Goal: Obtain resource: Download file/media

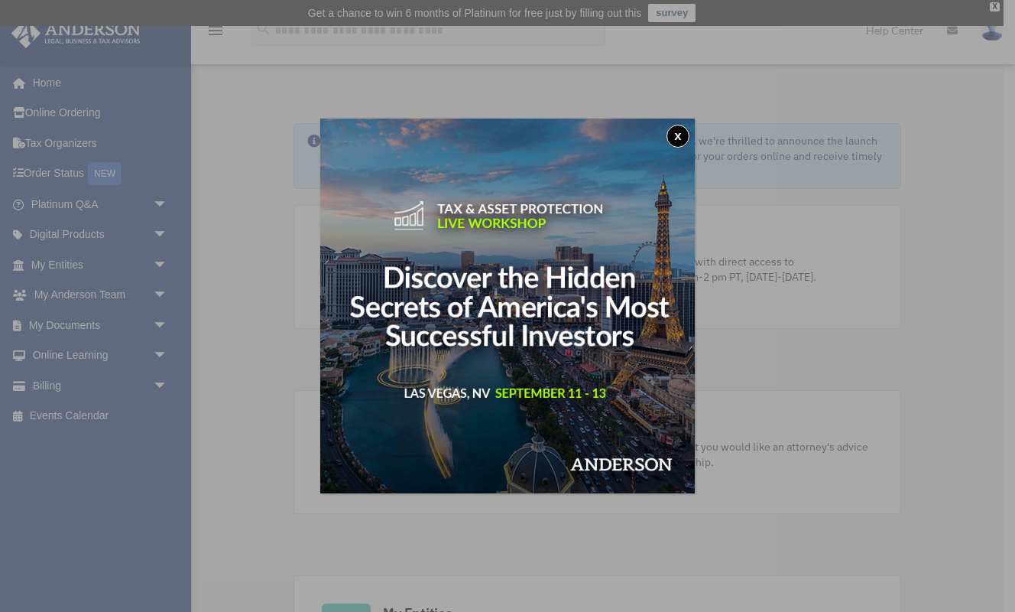
click at [673, 135] on button "x" at bounding box center [678, 136] width 23 height 23
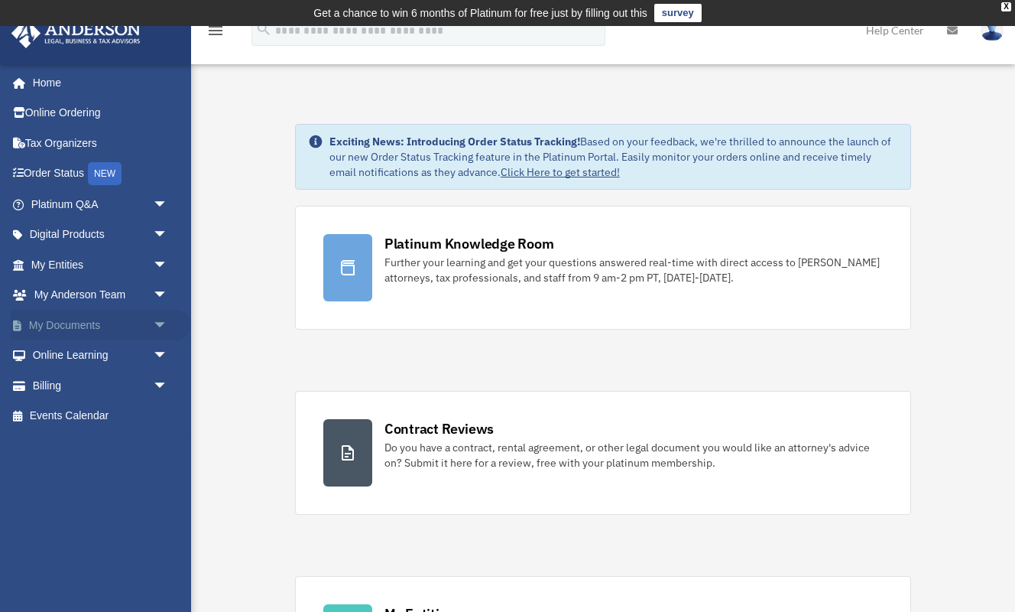
click at [65, 317] on link "My Documents arrow_drop_down" at bounding box center [101, 325] width 180 height 31
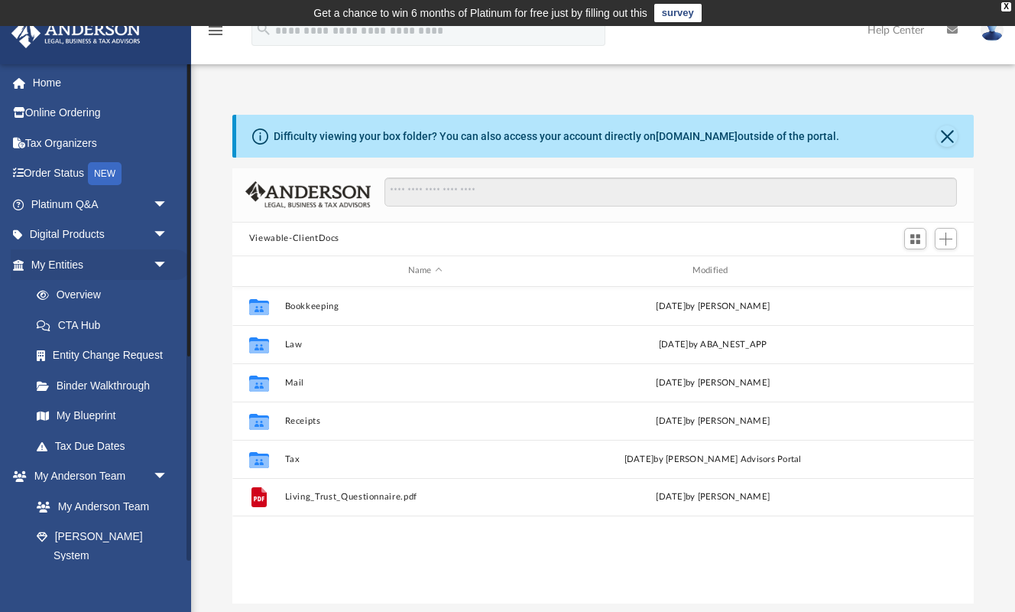
scroll to position [348, 742]
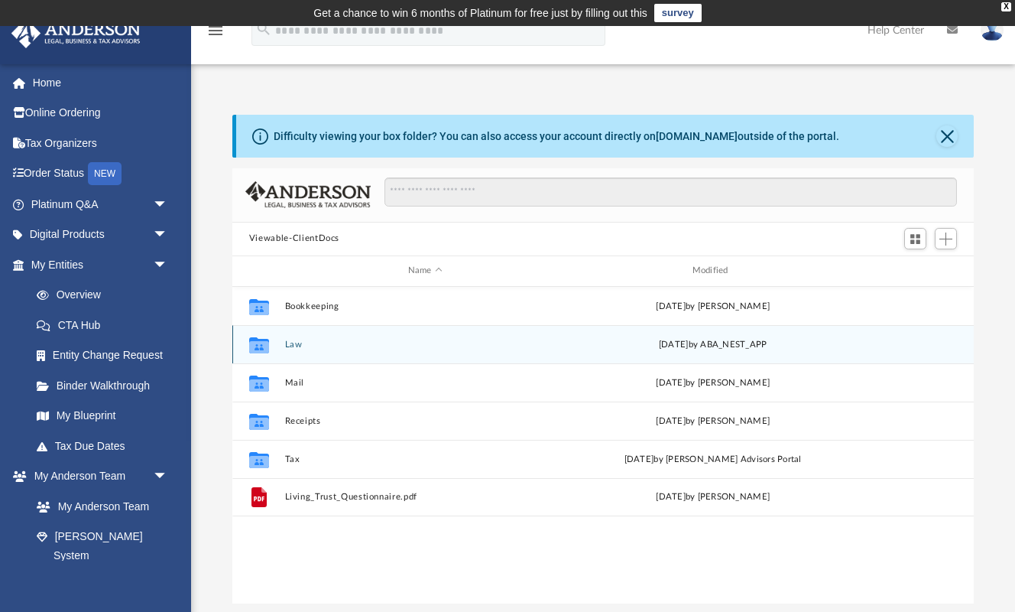
click at [294, 344] on button "Law" at bounding box center [424, 345] width 281 height 10
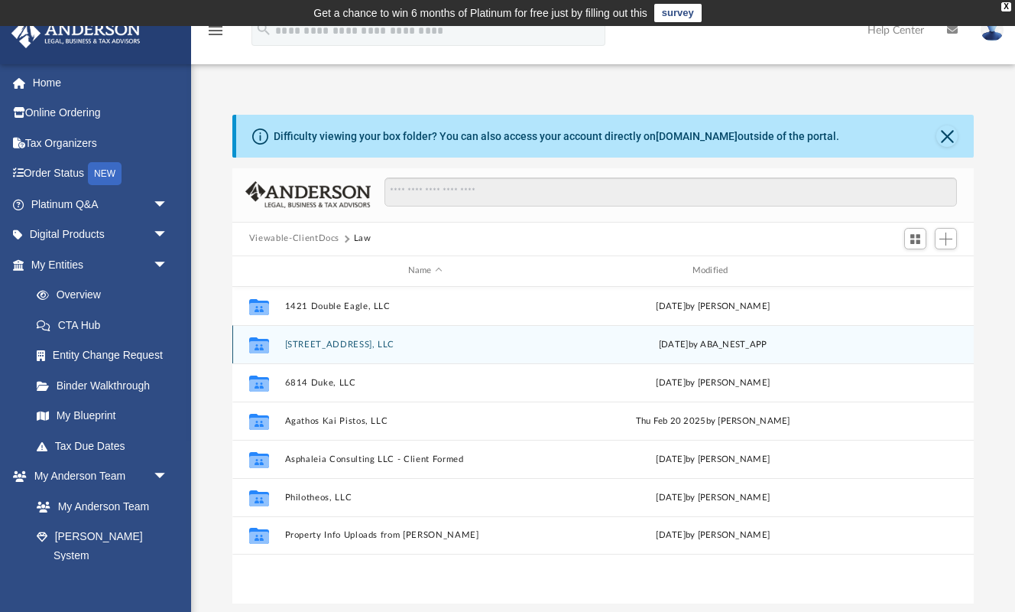
click at [297, 344] on button "[STREET_ADDRESS], LLC" at bounding box center [424, 345] width 281 height 10
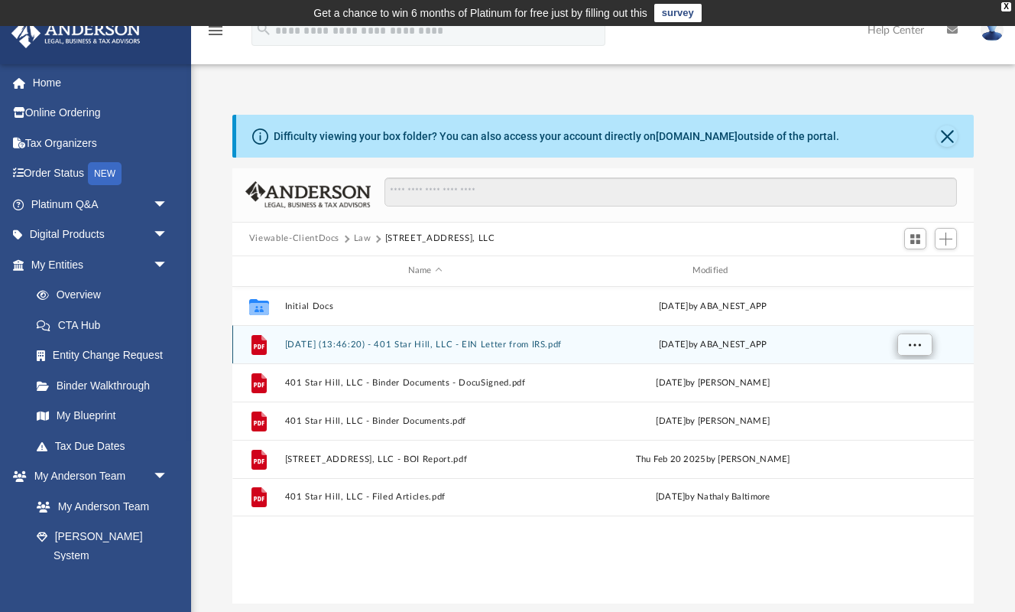
click at [918, 341] on span "More options" at bounding box center [914, 344] width 12 height 8
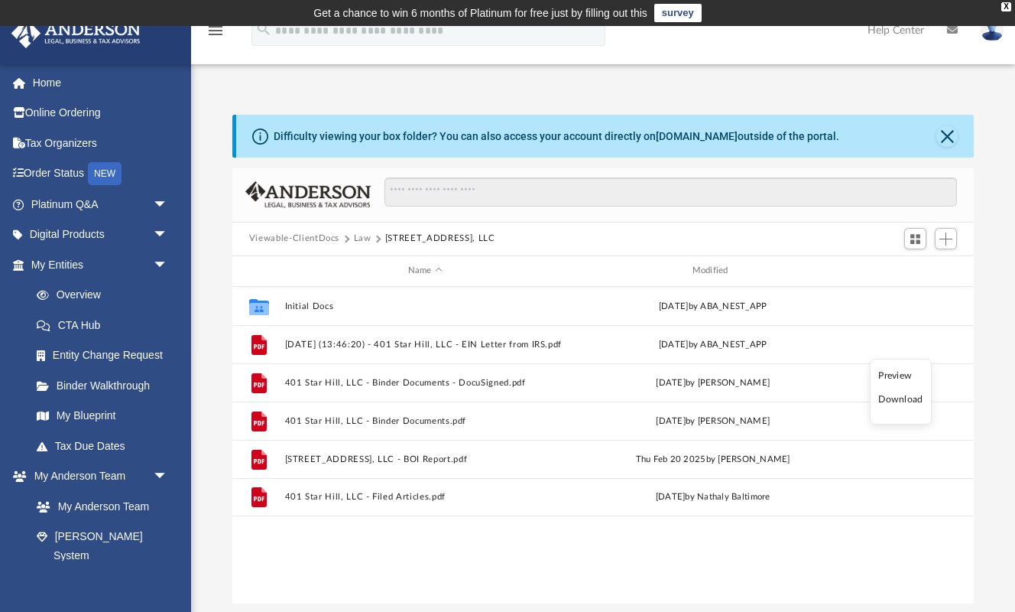
click at [898, 401] on li "Download" at bounding box center [901, 400] width 44 height 16
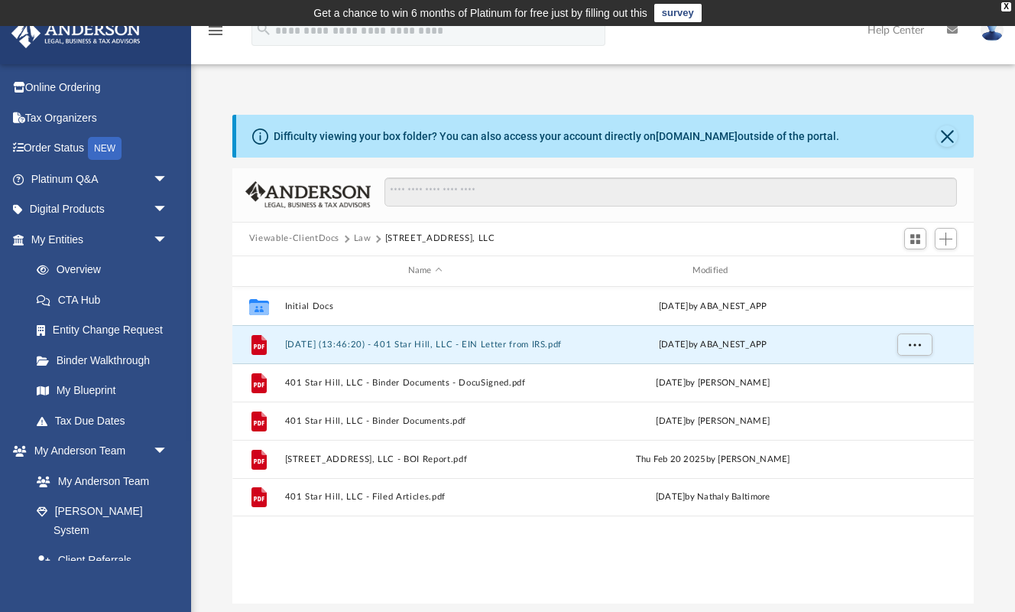
scroll to position [280, 0]
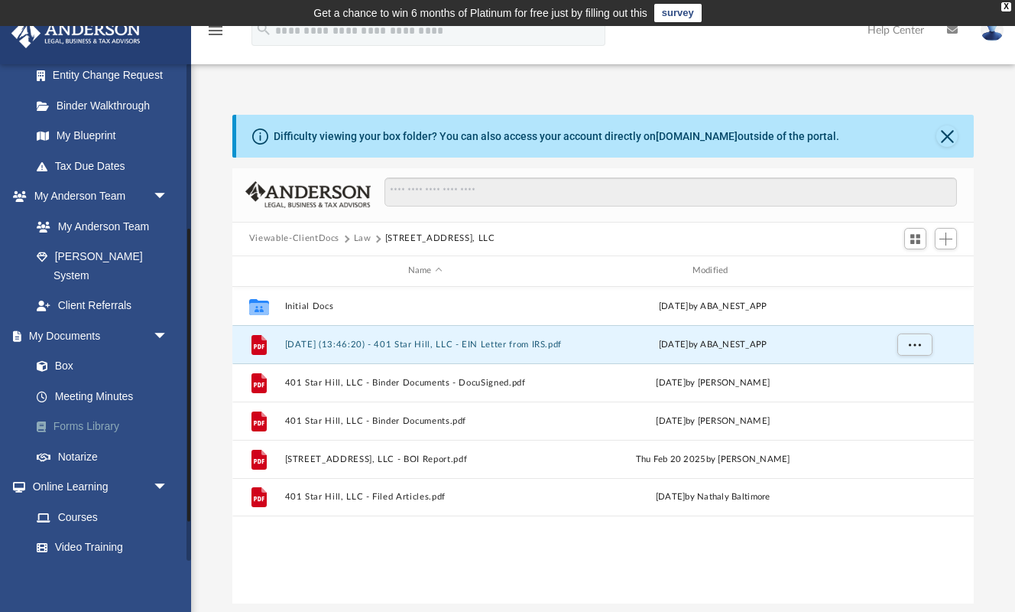
click at [79, 411] on link "Forms Library" at bounding box center [106, 426] width 170 height 31
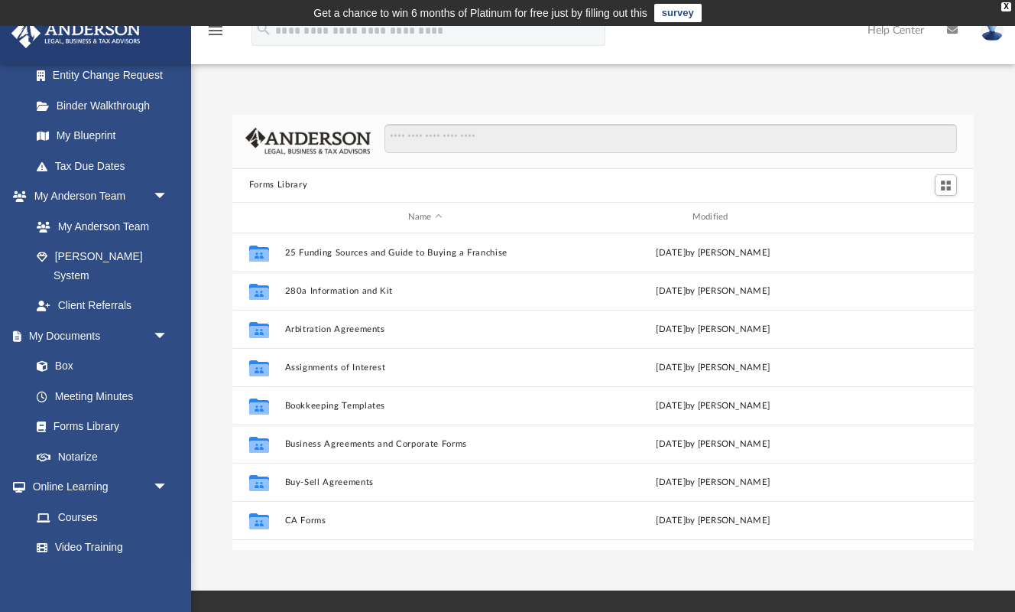
scroll to position [348, 742]
click at [470, 137] on input "Search files and folders" at bounding box center [671, 138] width 573 height 29
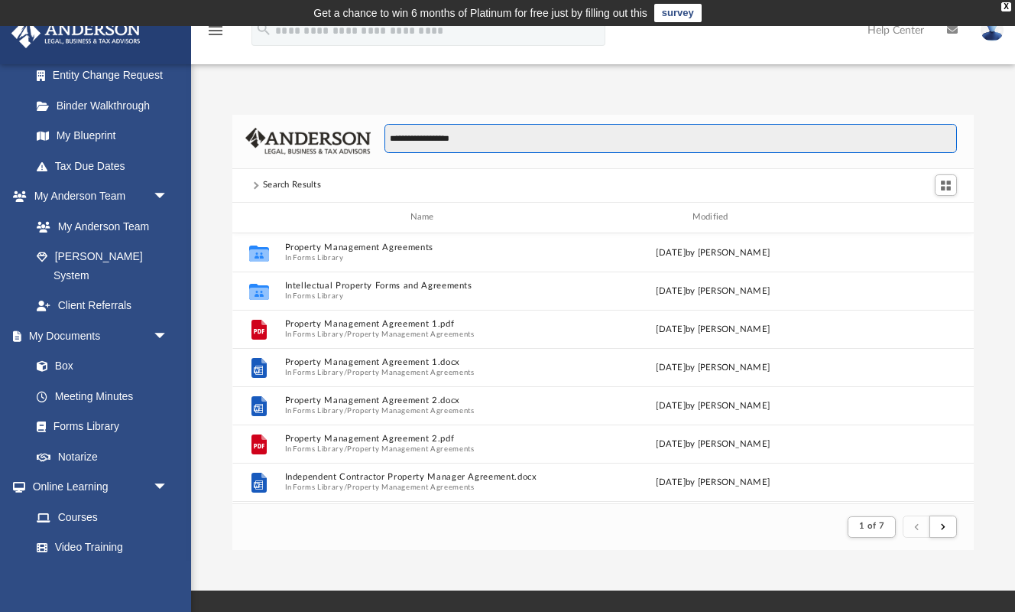
scroll to position [301, 742]
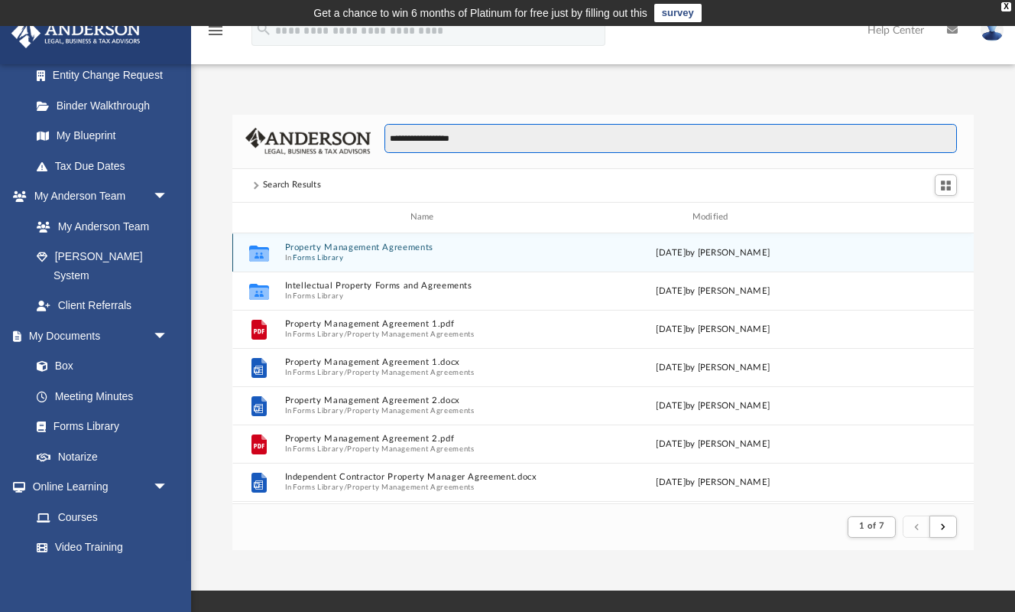
type input "**********"
click at [395, 253] on span "In Forms Library" at bounding box center [424, 257] width 281 height 10
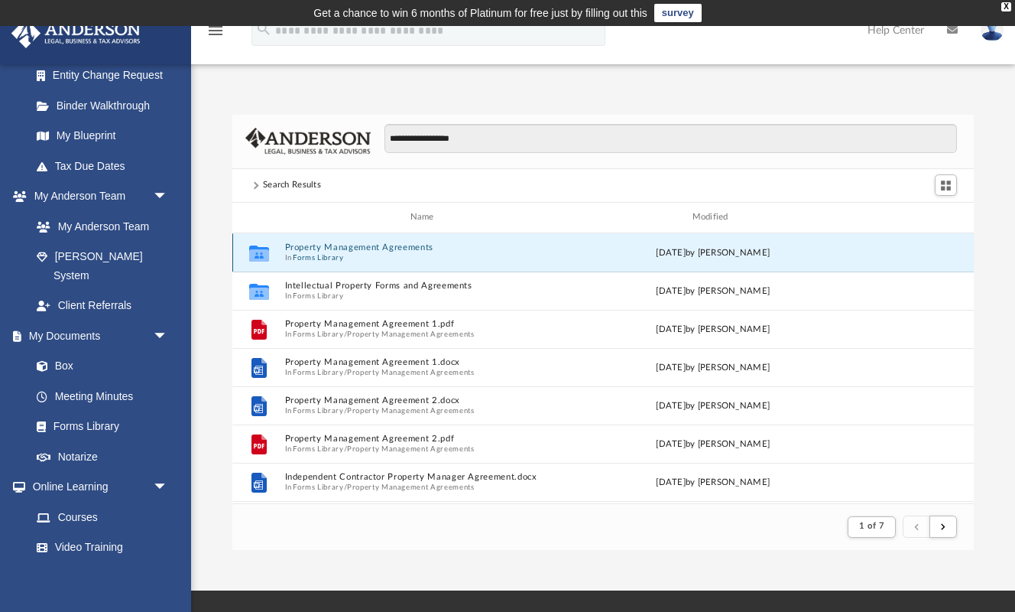
click at [398, 244] on button "Property Management Agreements" at bounding box center [424, 247] width 281 height 10
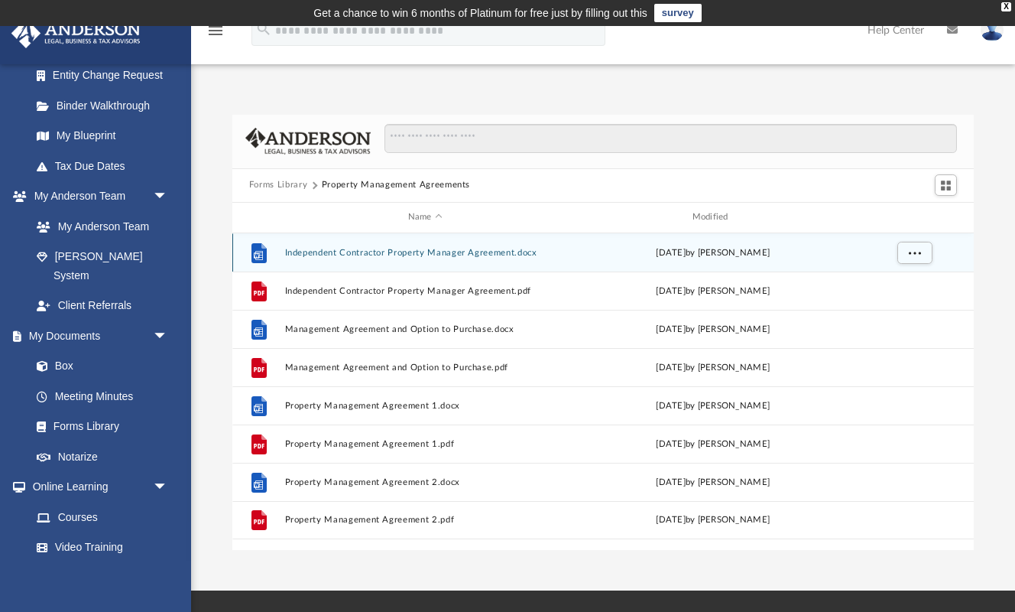
scroll to position [348, 742]
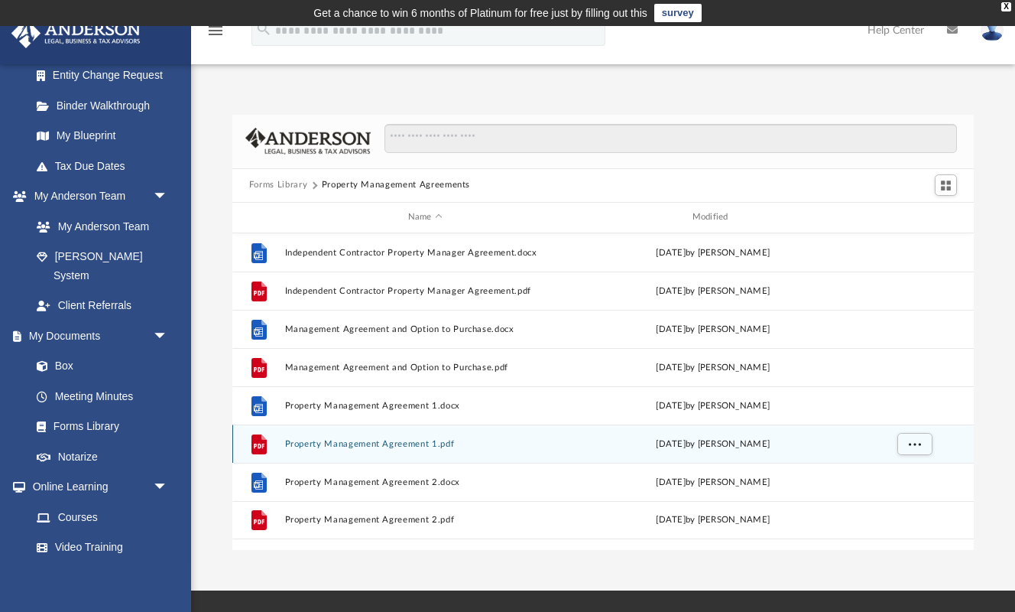
click at [375, 444] on button "Property Management Agreement 1.pdf" at bounding box center [424, 444] width 281 height 10
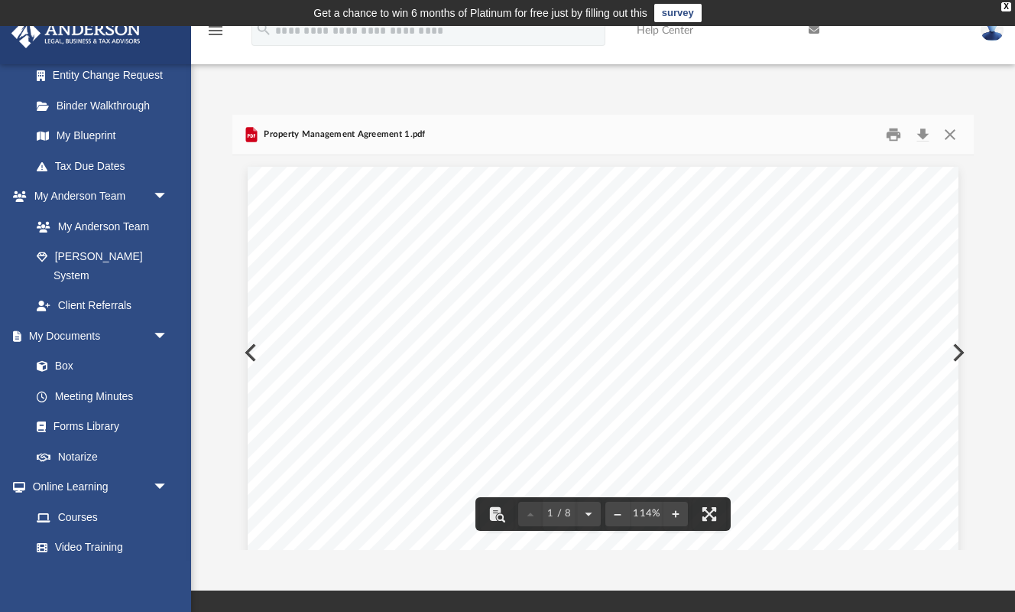
scroll to position [0, 0]
click at [246, 354] on button "Preview" at bounding box center [249, 352] width 34 height 43
click at [949, 132] on button "Close" at bounding box center [951, 134] width 28 height 24
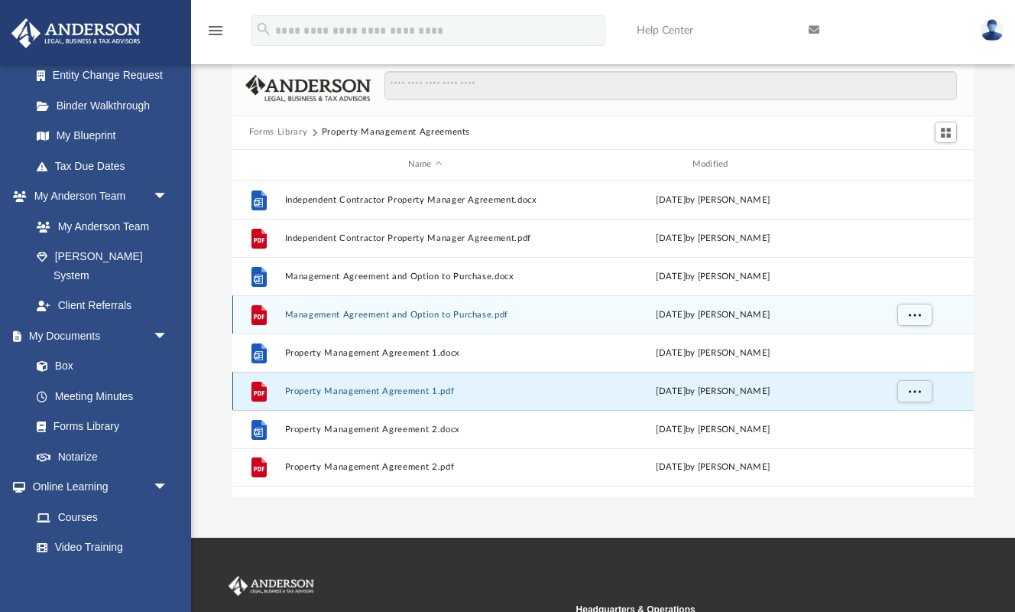
scroll to position [60, 0]
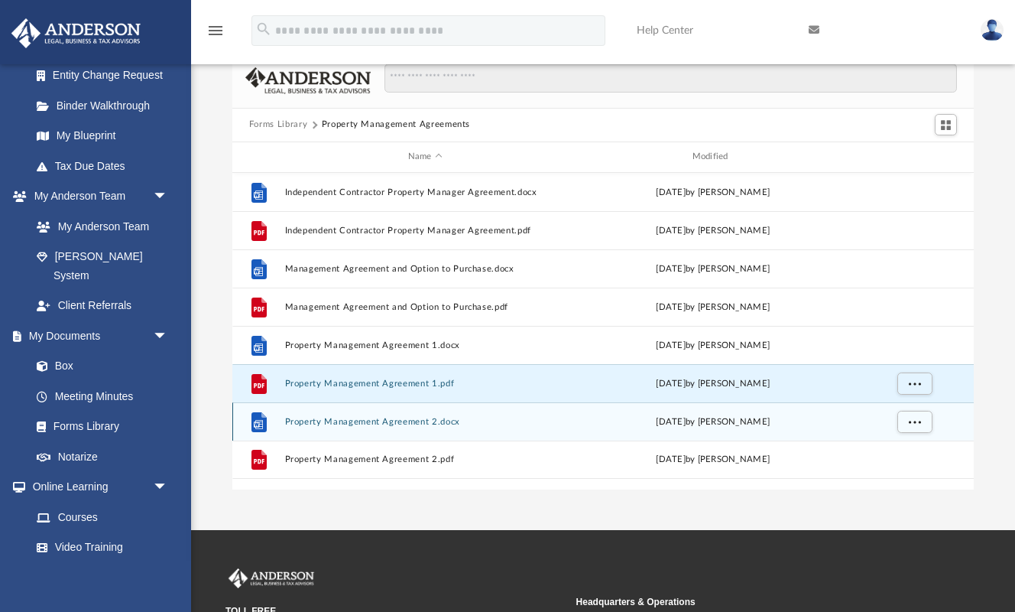
click at [391, 421] on button "Property Management Agreement 2.docx" at bounding box center [424, 422] width 281 height 10
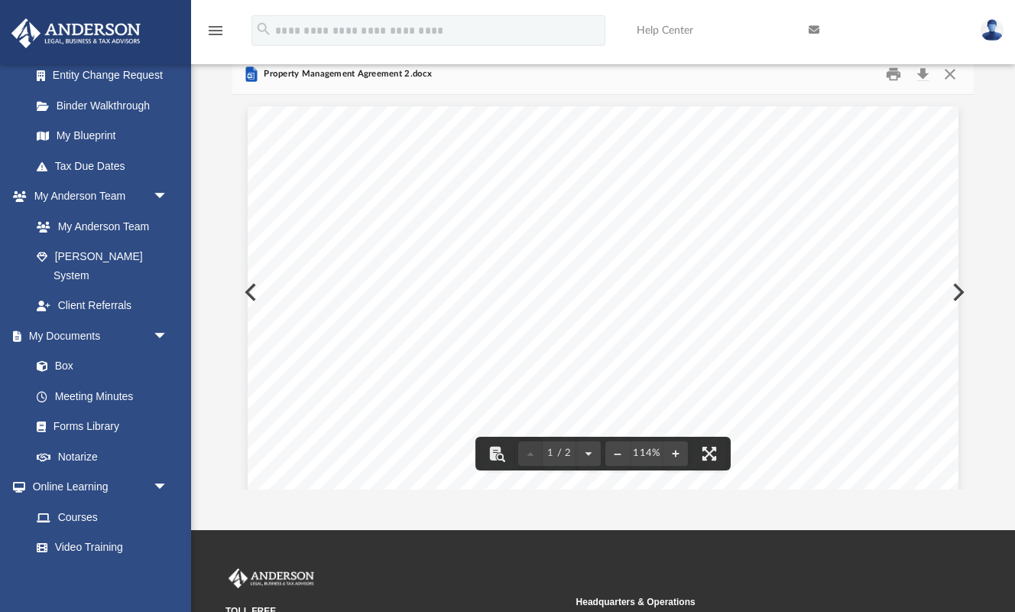
click at [546, 325] on div "PROPERTY MANAGEMENT AGREEMENT THIS AGREEMENT is made by and between (hereinafte…" at bounding box center [603, 566] width 711 height 921
click at [823, 268] on div "Owner may terminate this Agreement with thirty (30) days notice for failure of …" at bounding box center [603, 133] width 711 height 921
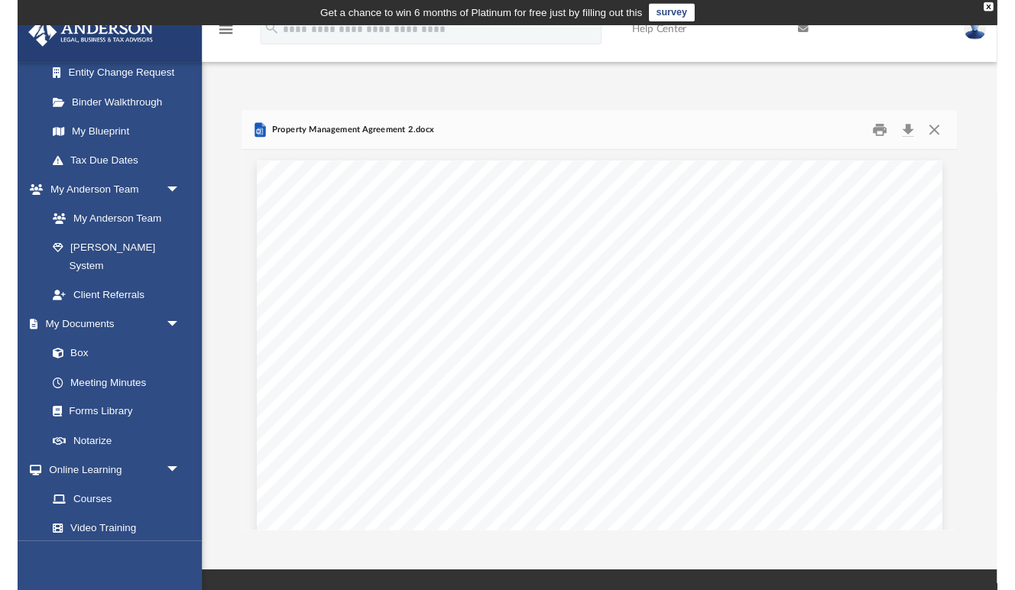
scroll to position [0, 0]
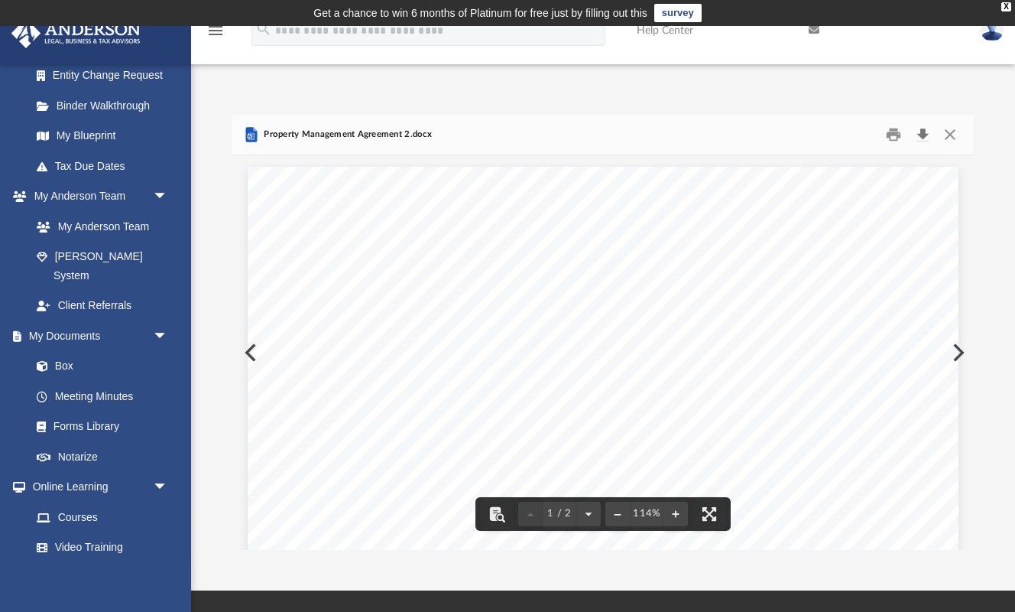
click at [923, 134] on button "Download" at bounding box center [923, 134] width 28 height 24
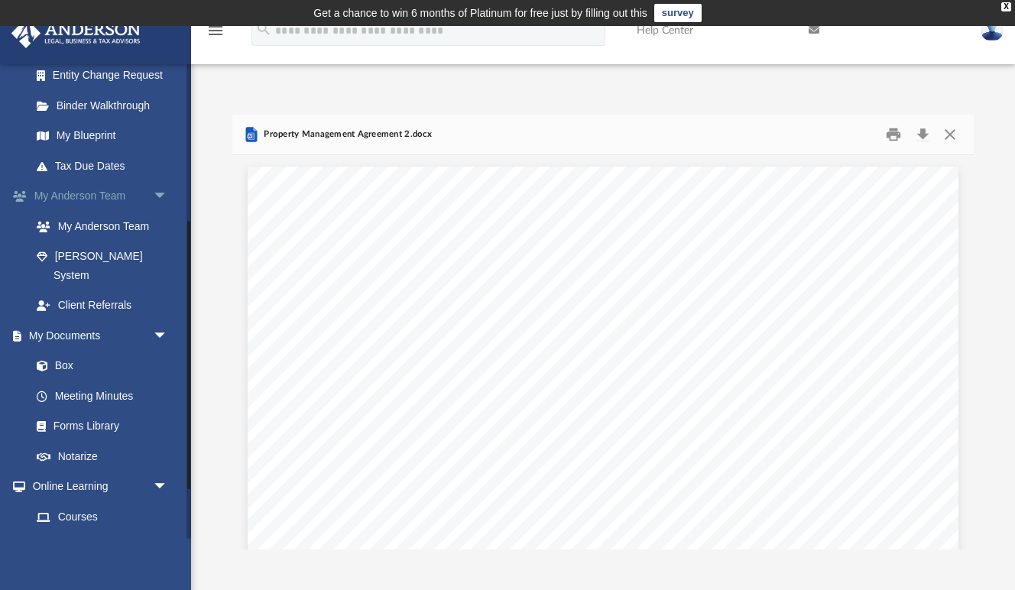
click at [81, 190] on link "My Anderson Team arrow_drop_down" at bounding box center [101, 196] width 180 height 31
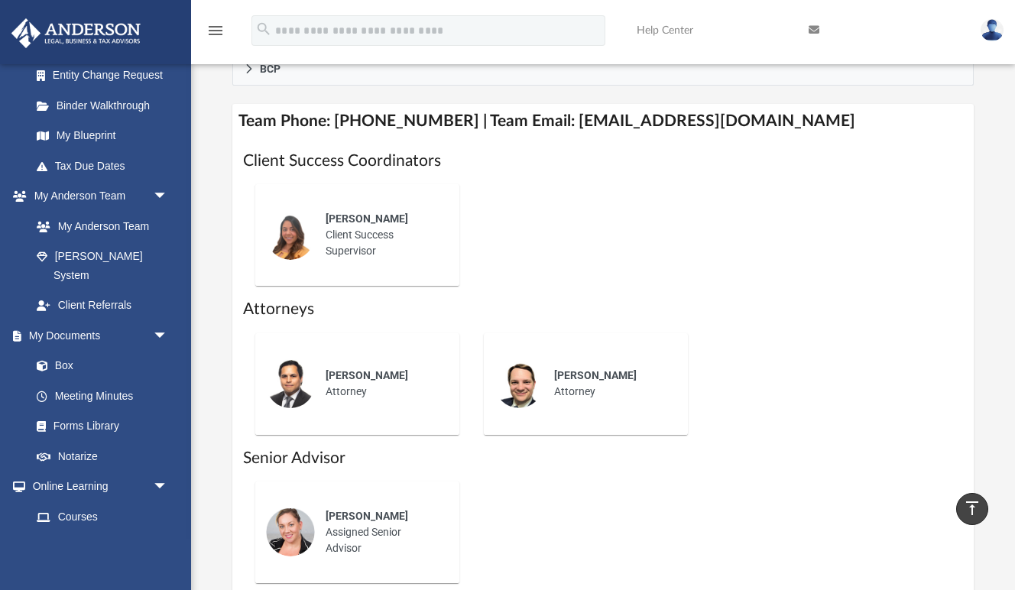
scroll to position [622, 0]
click at [332, 223] on div "Alex Gomez Client Success Supervisor" at bounding box center [382, 237] width 134 height 70
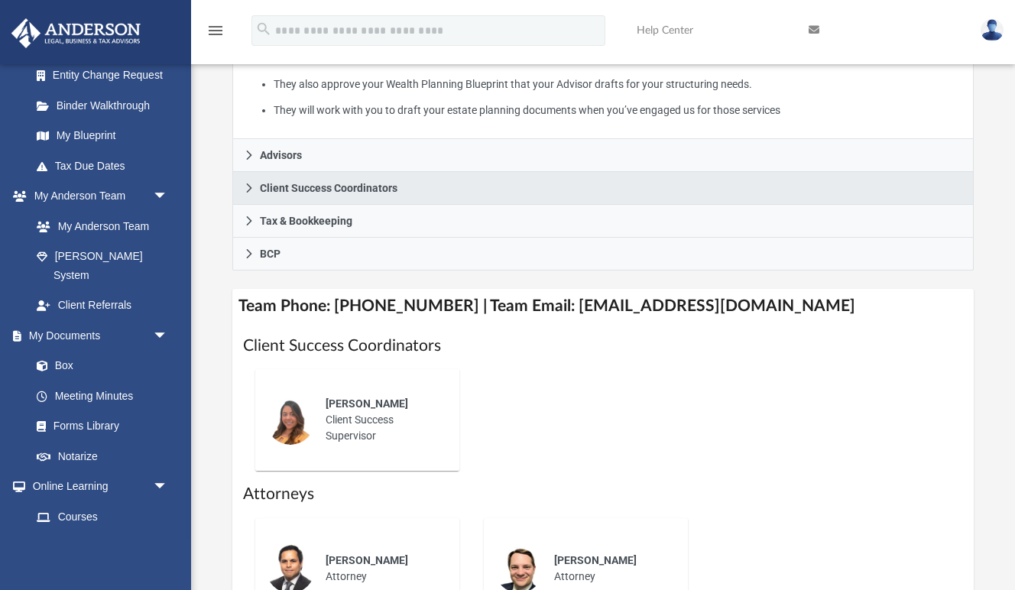
scroll to position [468, 0]
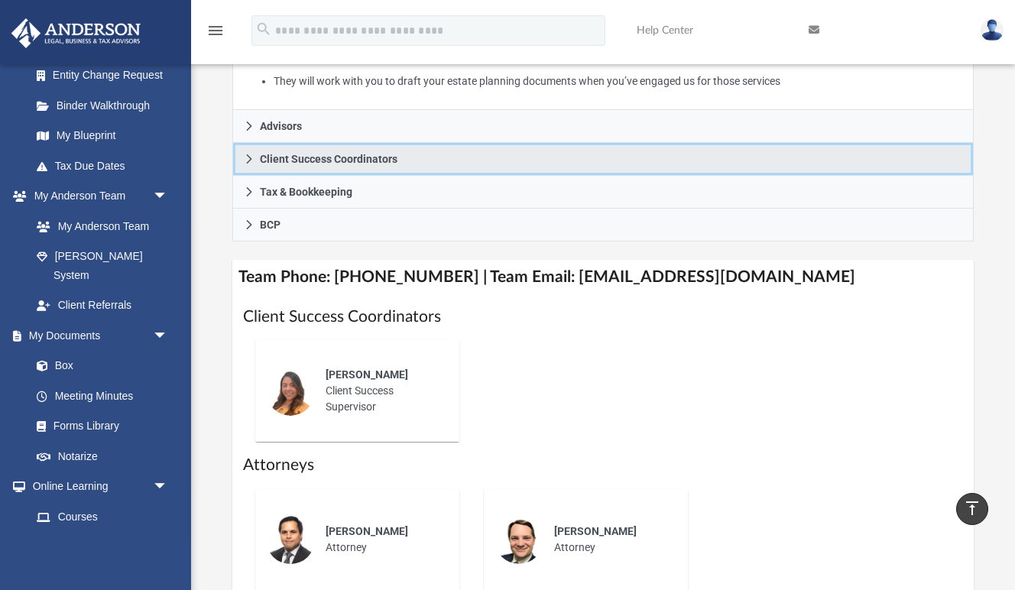
click at [252, 154] on icon at bounding box center [249, 159] width 11 height 11
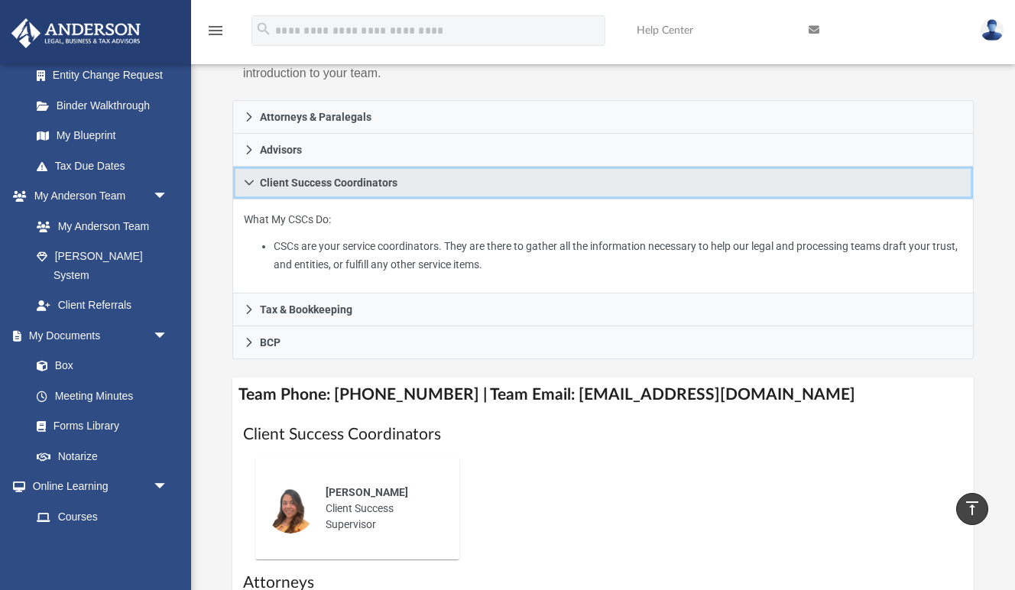
scroll to position [289, 0]
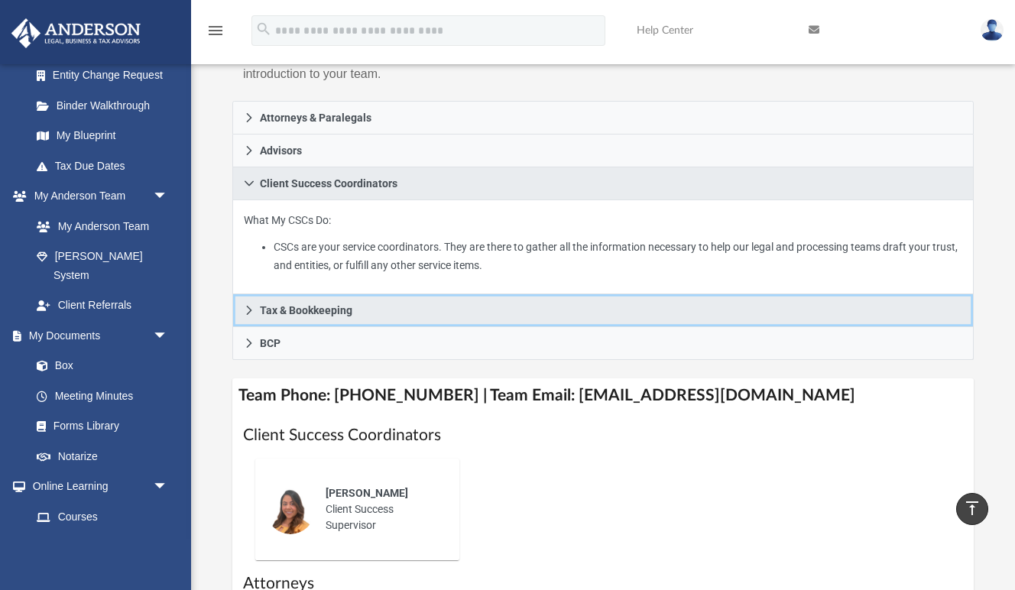
click at [250, 306] on icon at bounding box center [249, 310] width 5 height 9
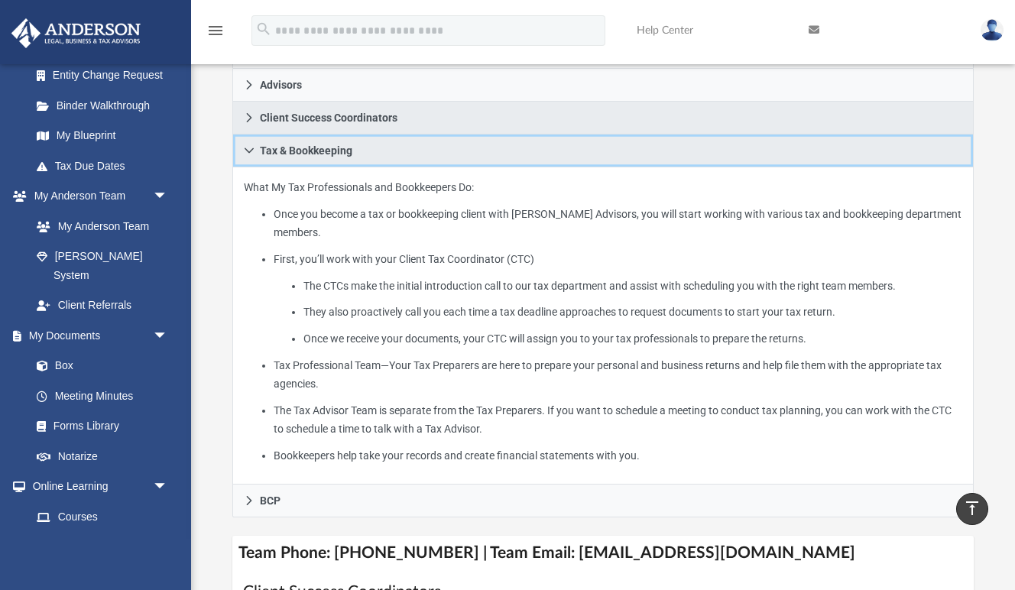
scroll to position [356, 0]
click at [245, 134] on link "Tax & Bookkeeping" at bounding box center [603, 150] width 742 height 33
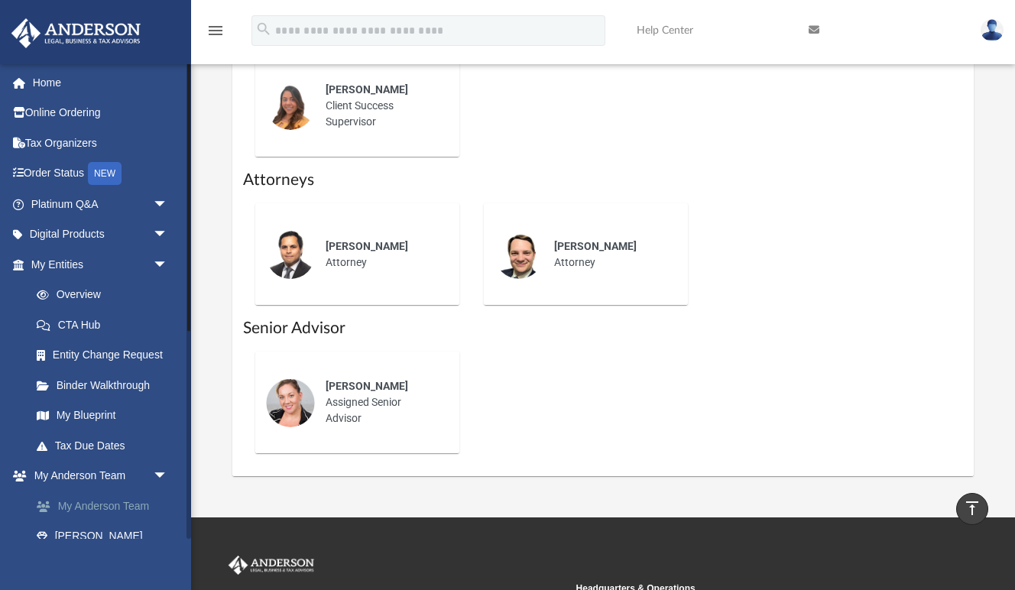
scroll to position [598, 0]
click at [49, 85] on link "Home" at bounding box center [101, 82] width 180 height 31
click at [49, 84] on link "Home" at bounding box center [101, 82] width 180 height 31
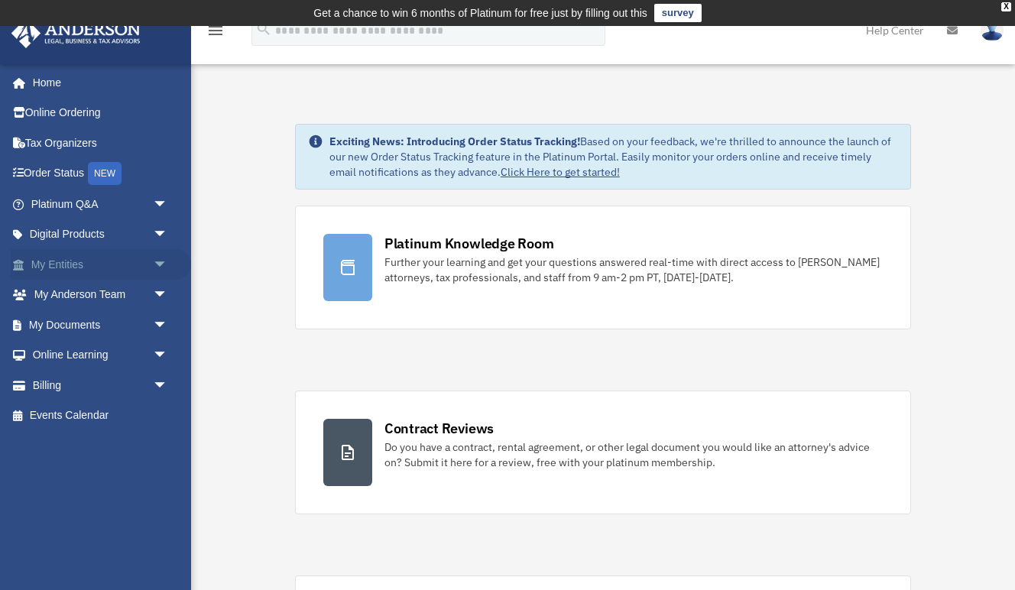
click at [64, 258] on link "My Entities arrow_drop_down" at bounding box center [101, 264] width 180 height 31
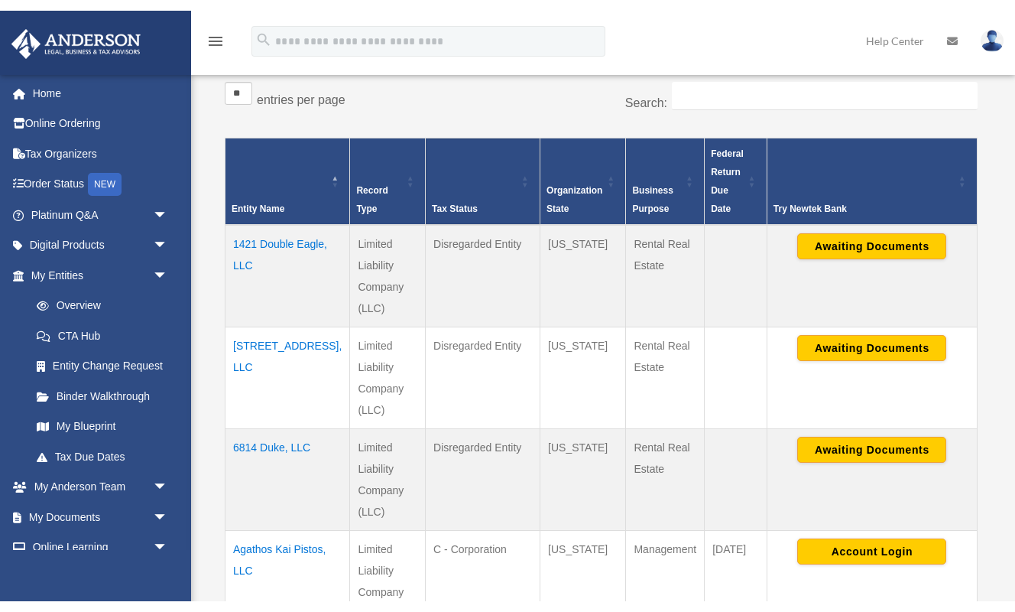
scroll to position [295, 0]
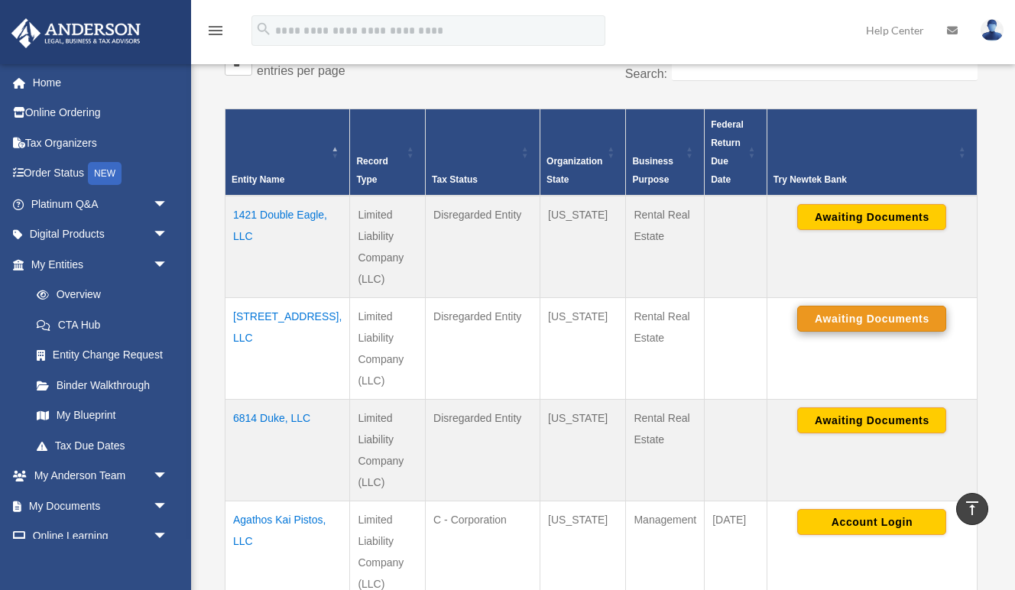
click at [847, 323] on button "Awaiting Documents" at bounding box center [872, 319] width 149 height 26
click at [852, 317] on button "Continue Application" at bounding box center [872, 319] width 149 height 26
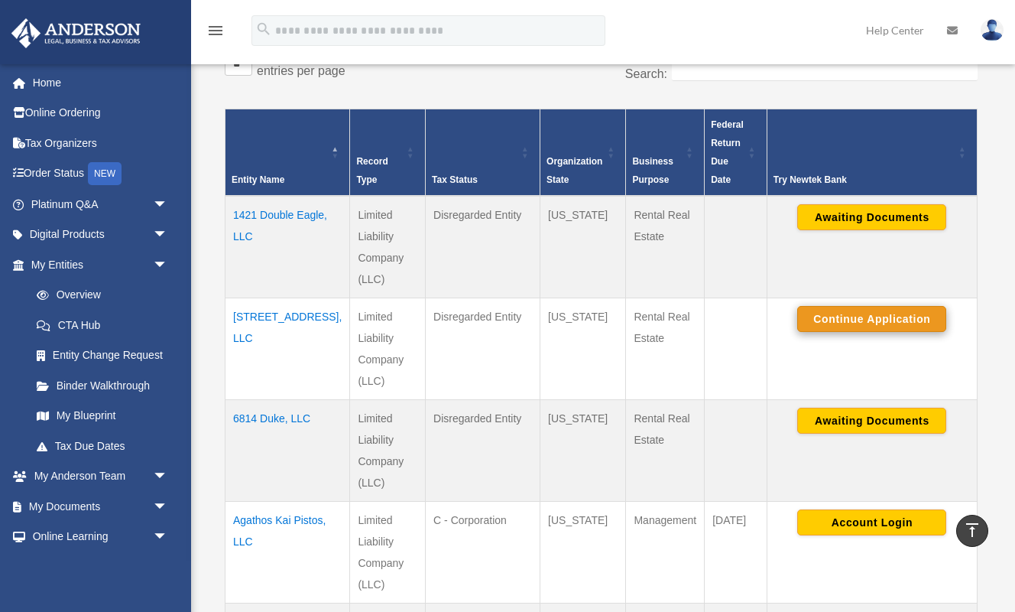
click at [833, 320] on button "Continue Application" at bounding box center [872, 319] width 149 height 26
click at [835, 320] on button "Continue Application" at bounding box center [872, 319] width 149 height 26
click at [255, 317] on td "[STREET_ADDRESS], LLC" at bounding box center [288, 349] width 125 height 102
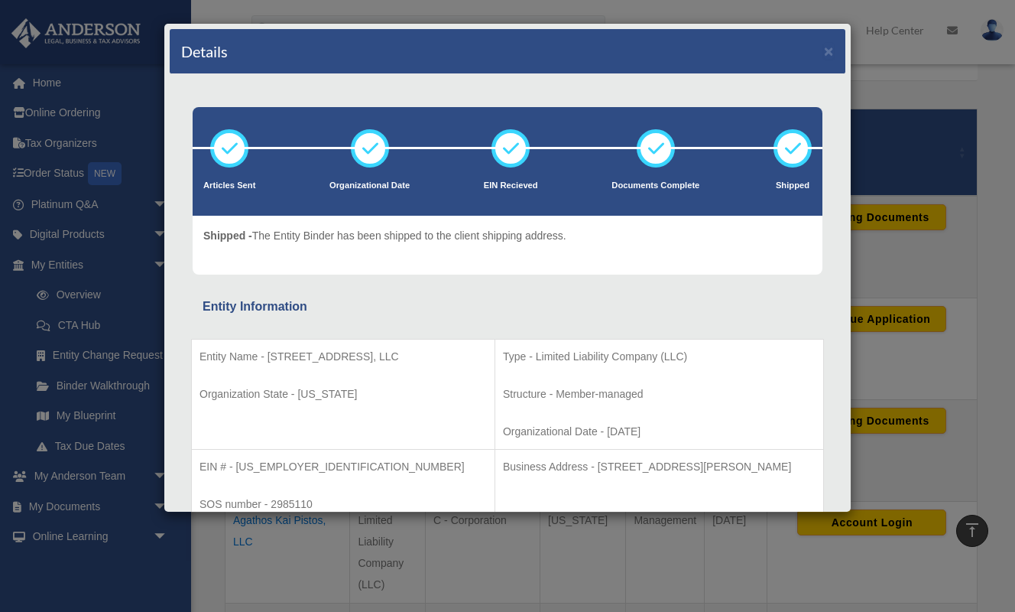
scroll to position [115, 0]
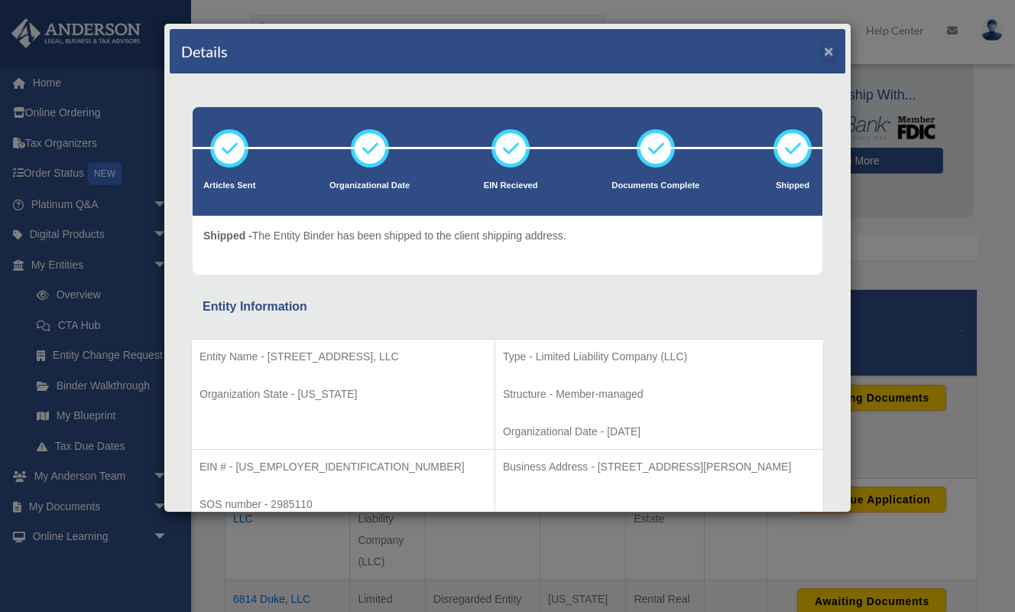
click at [833, 54] on button "×" at bounding box center [829, 51] width 10 height 16
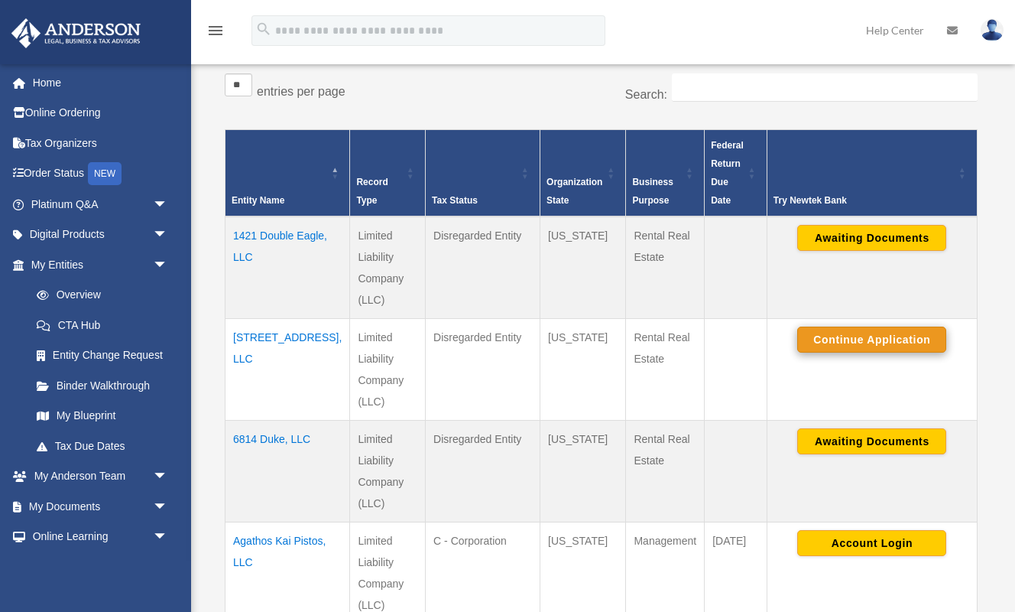
scroll to position [278, 0]
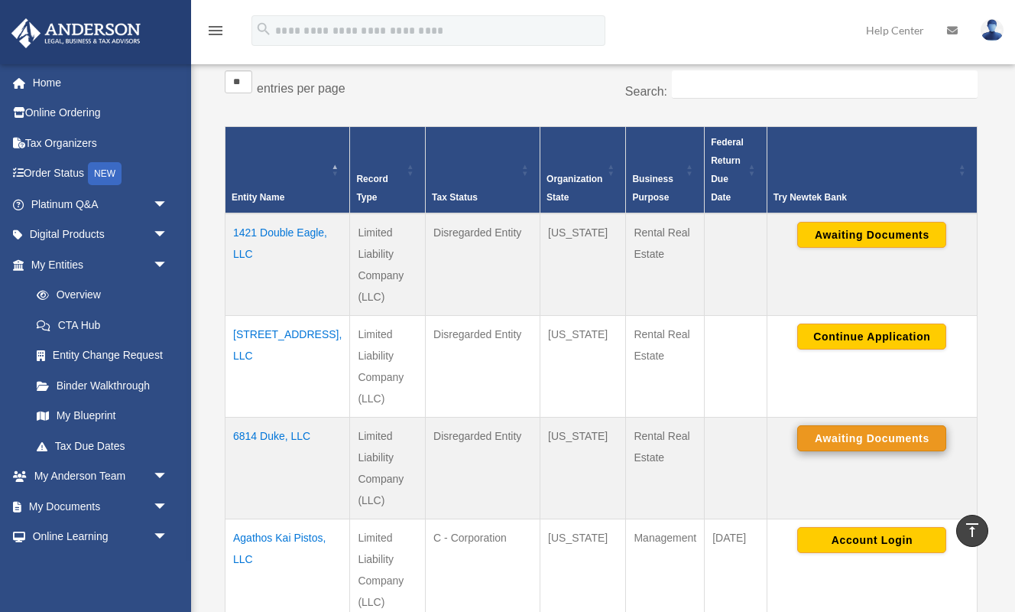
click at [861, 441] on button "Awaiting Documents" at bounding box center [872, 438] width 149 height 26
click at [861, 441] on button "Continue Application" at bounding box center [872, 438] width 149 height 26
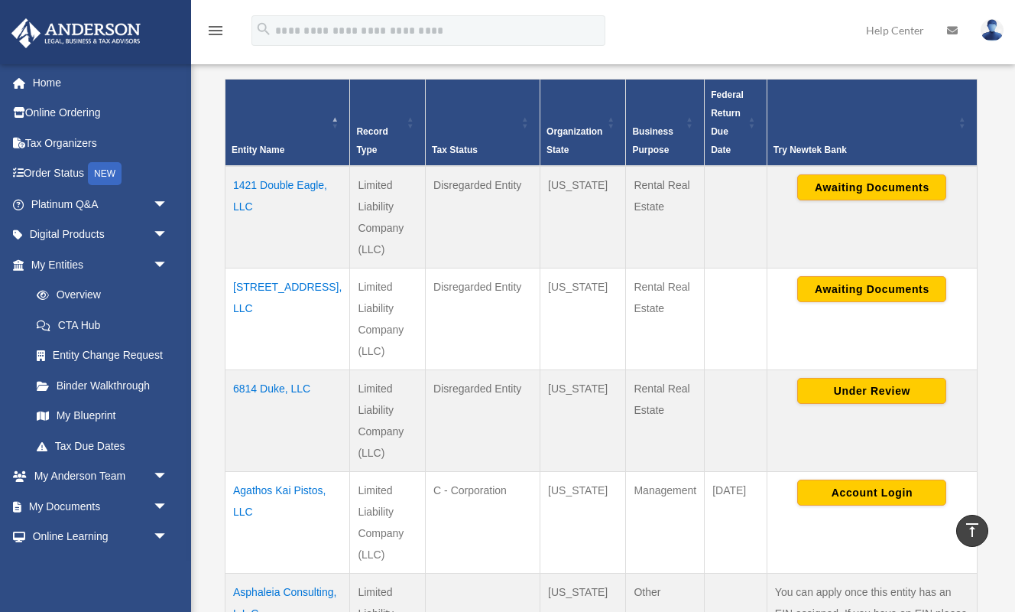
scroll to position [343, 0]
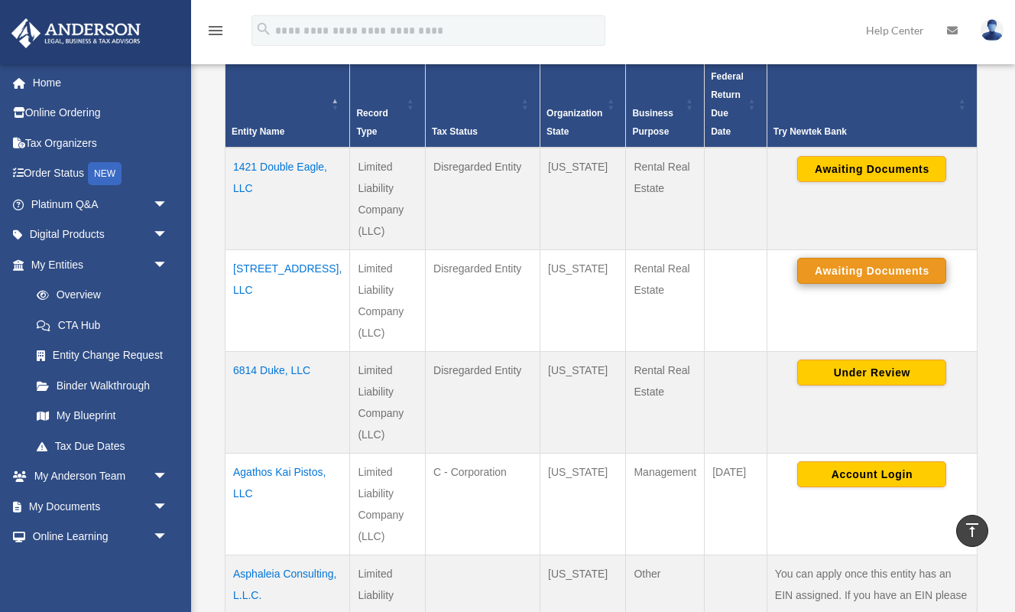
click at [879, 266] on button "Awaiting Documents" at bounding box center [872, 271] width 149 height 26
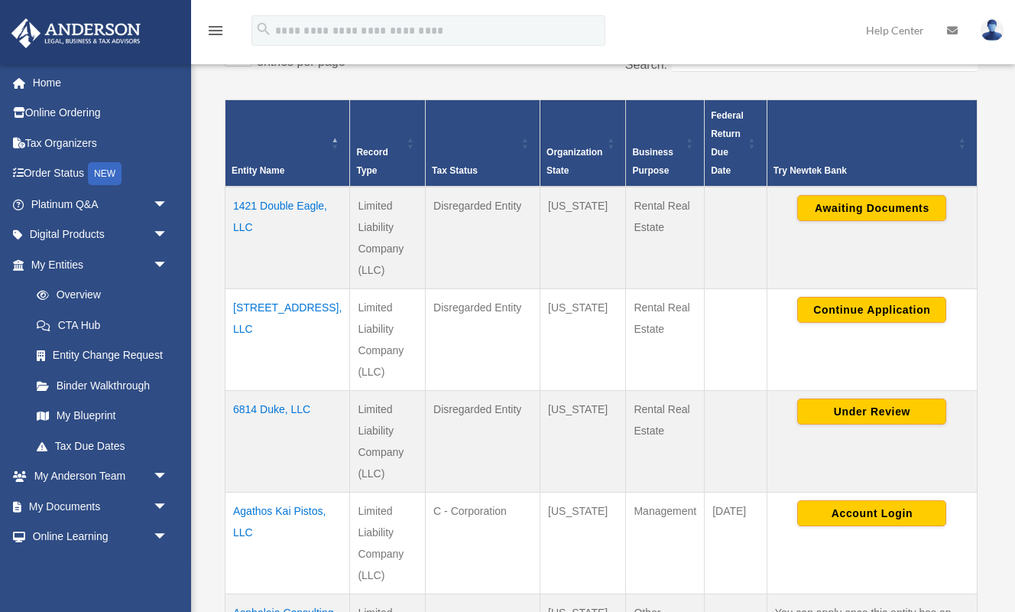
scroll to position [343, 0]
